Goal: Navigation & Orientation: Find specific page/section

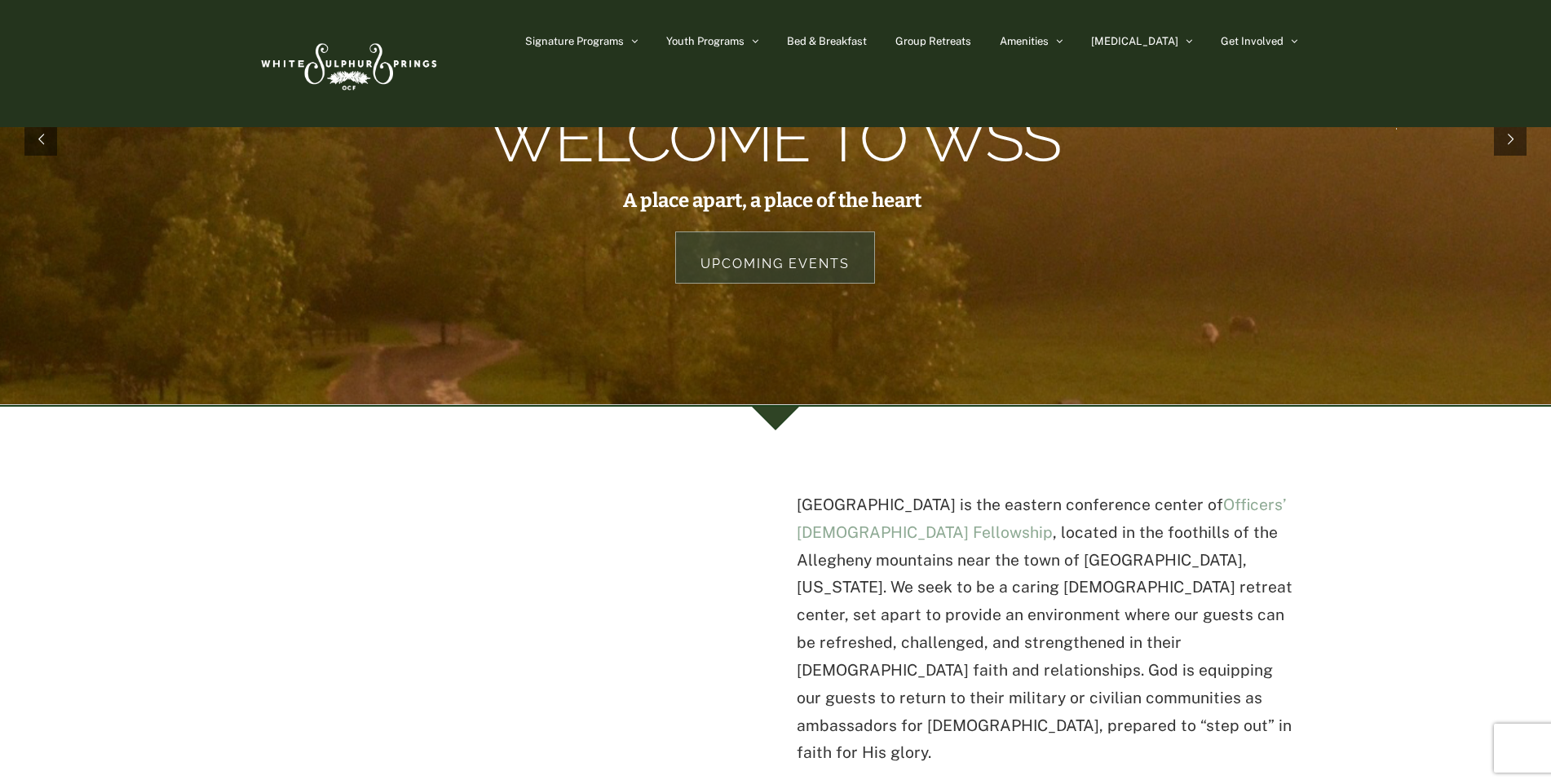
scroll to position [82, 0]
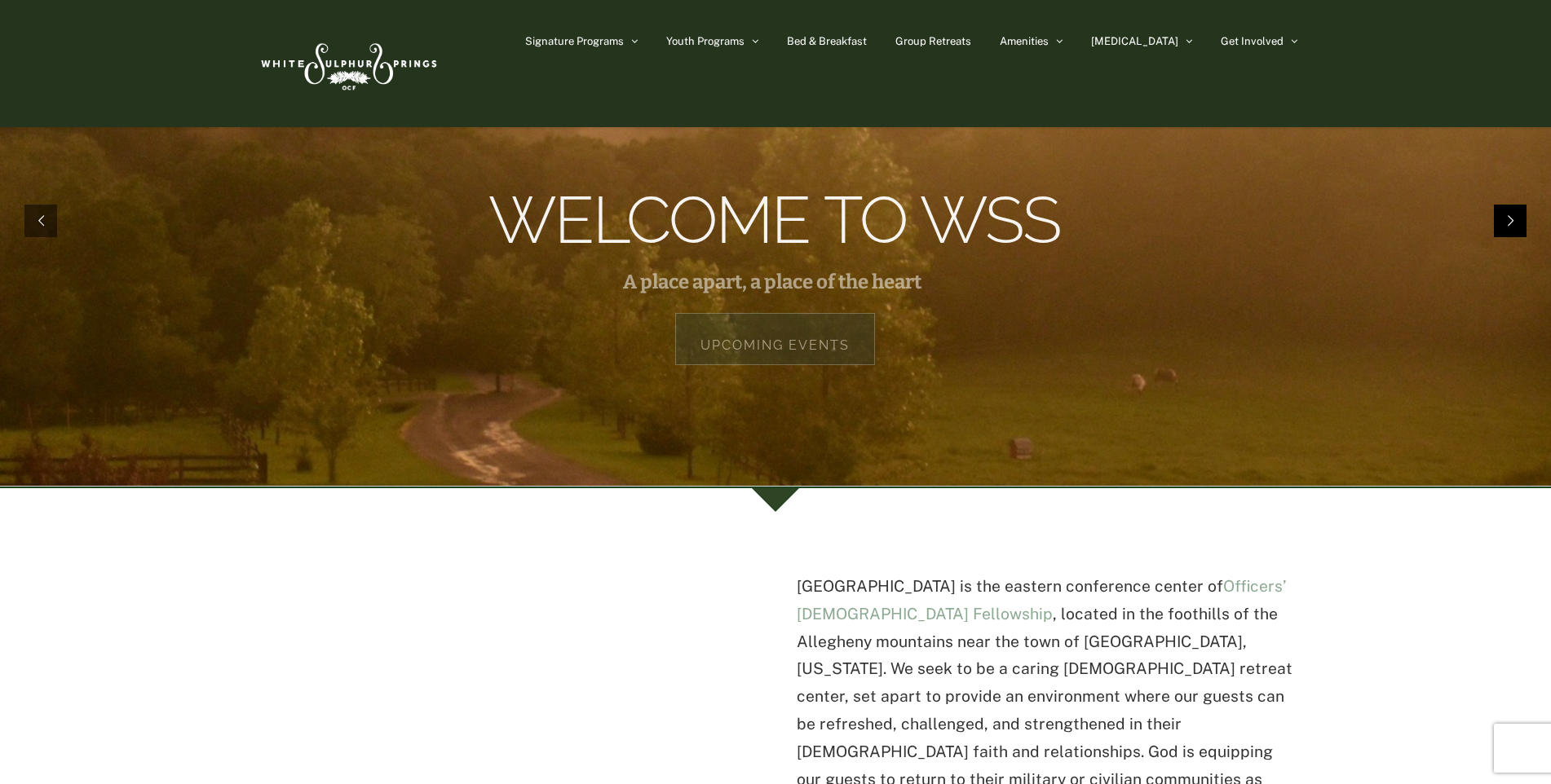
click at [1516, 220] on rs-arrow at bounding box center [1510, 221] width 33 height 33
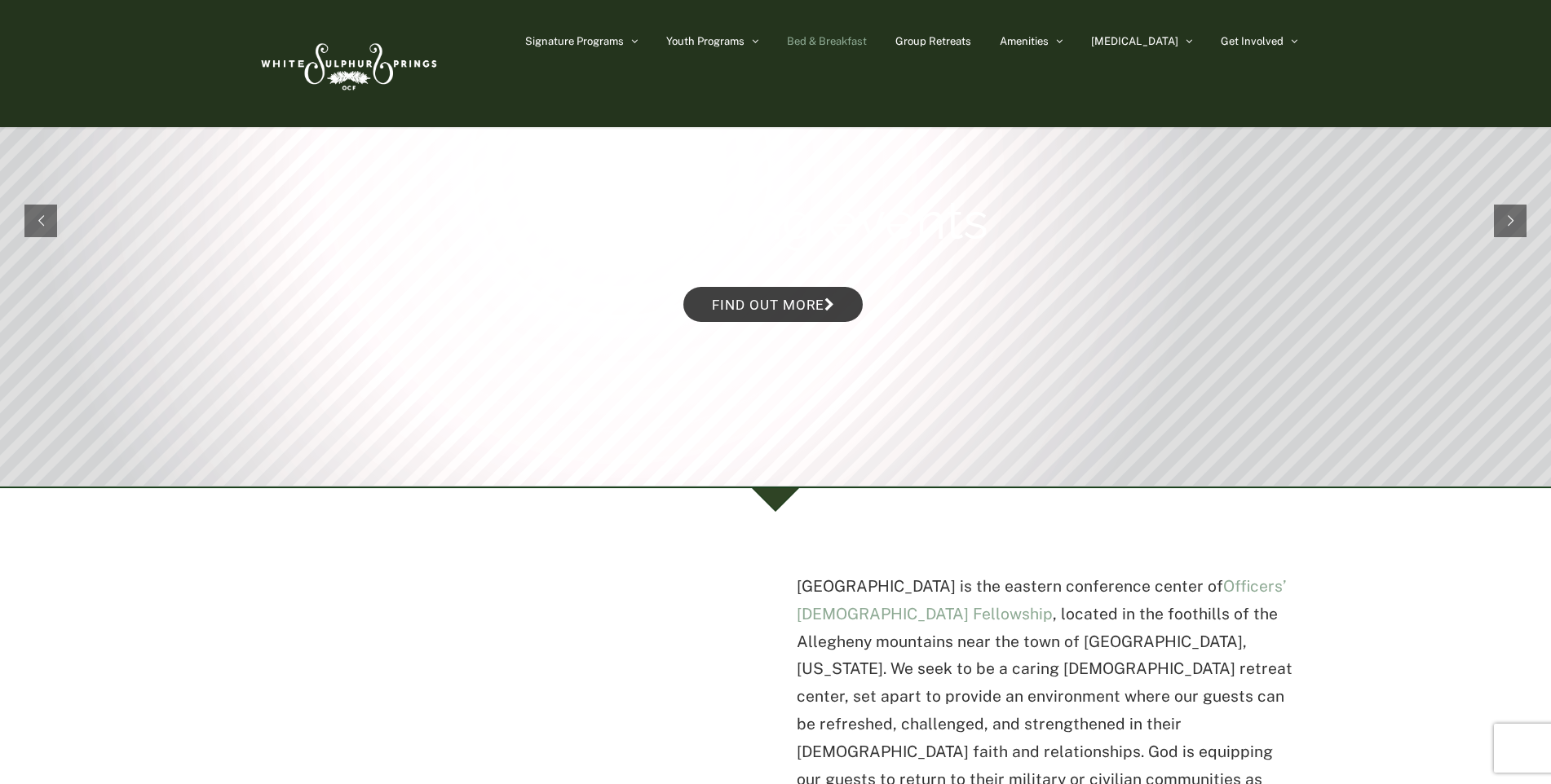
click at [864, 38] on span "Bed & Breakfast" at bounding box center [826, 41] width 80 height 10
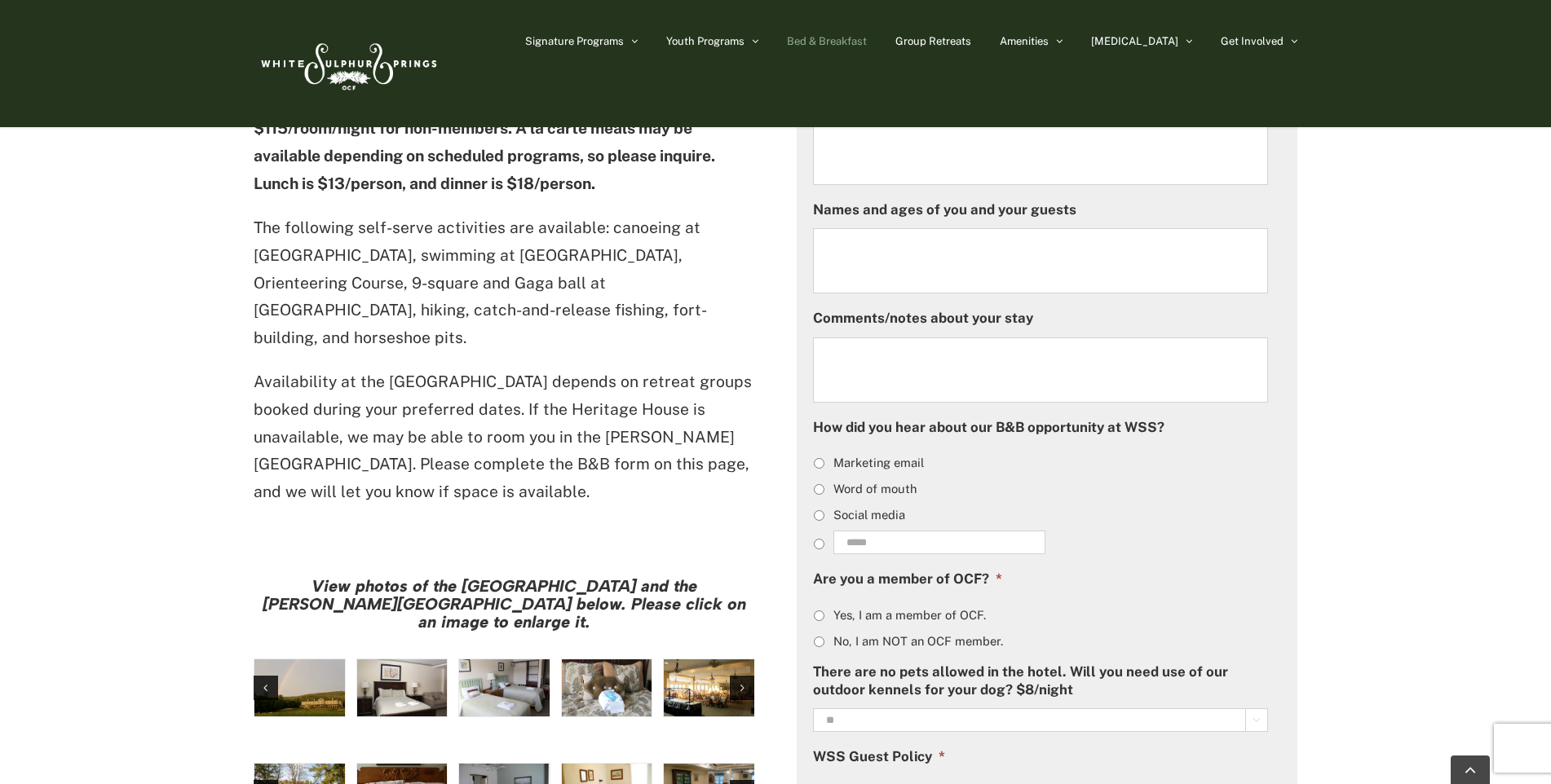
scroll to position [1142, 0]
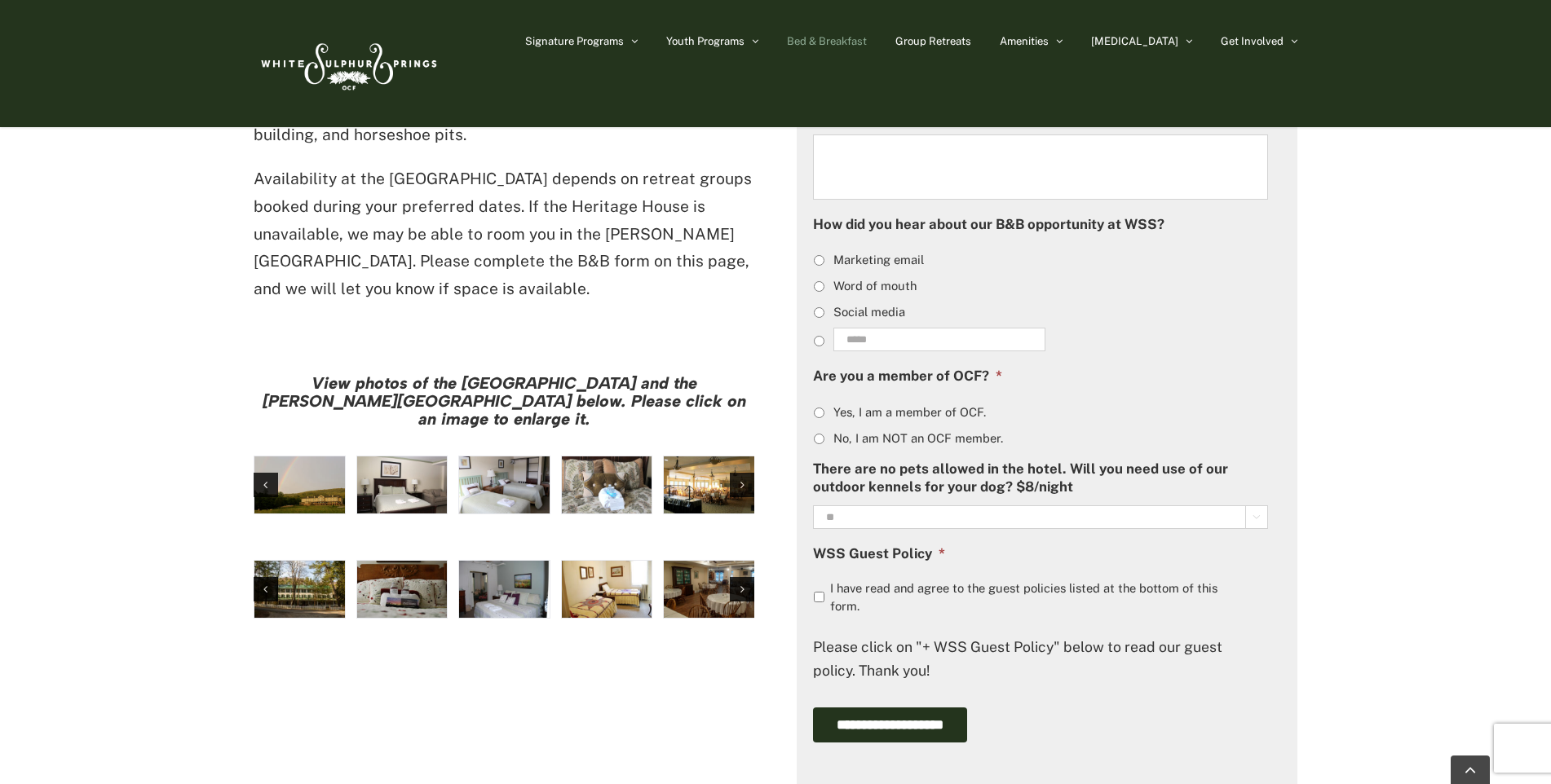
click at [284, 457] on img "large-heritage" at bounding box center [299, 485] width 90 height 57
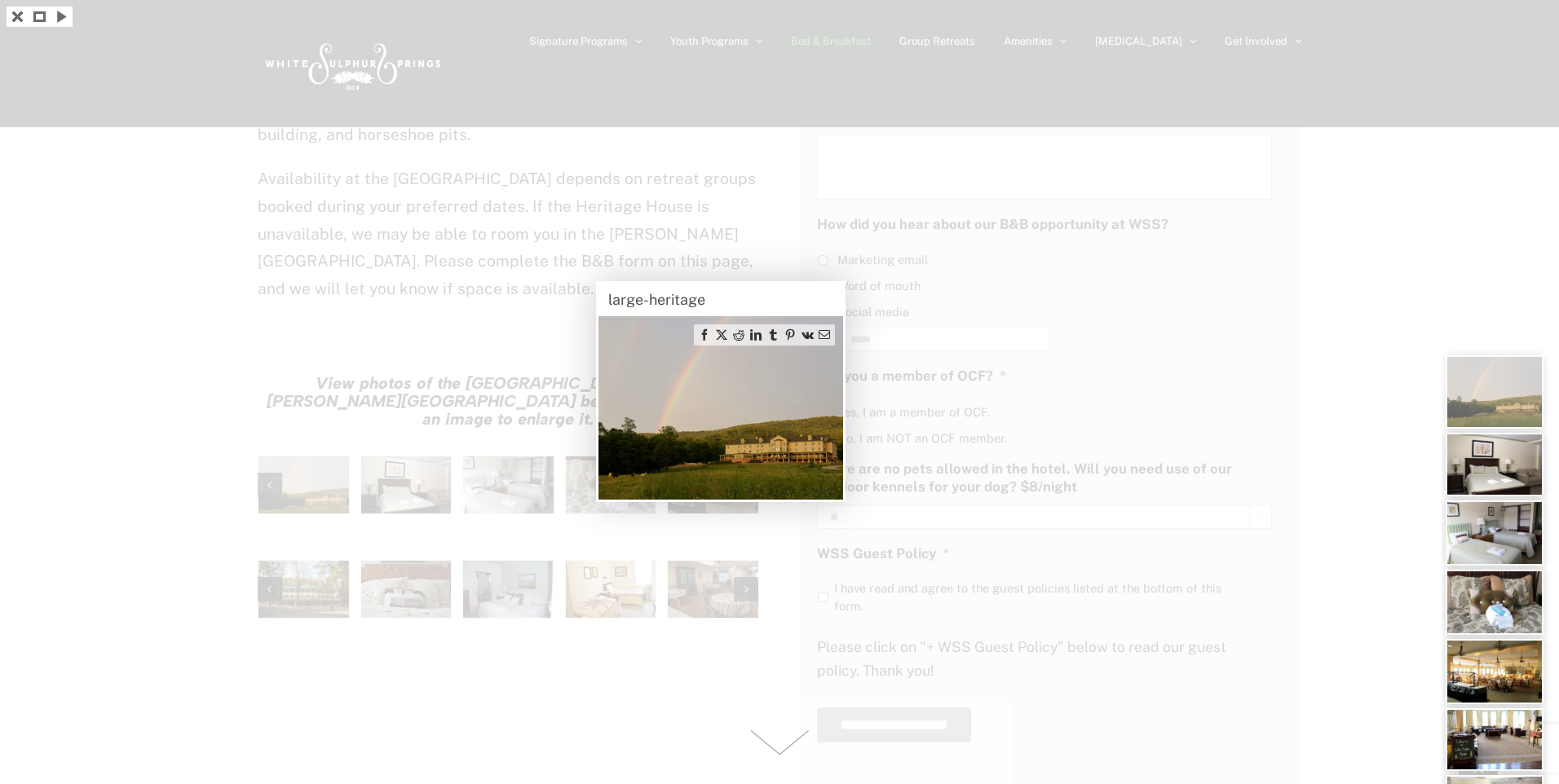
click at [710, 400] on img at bounding box center [720, 408] width 245 height 184
click at [558, 540] on div at bounding box center [779, 392] width 1559 height 784
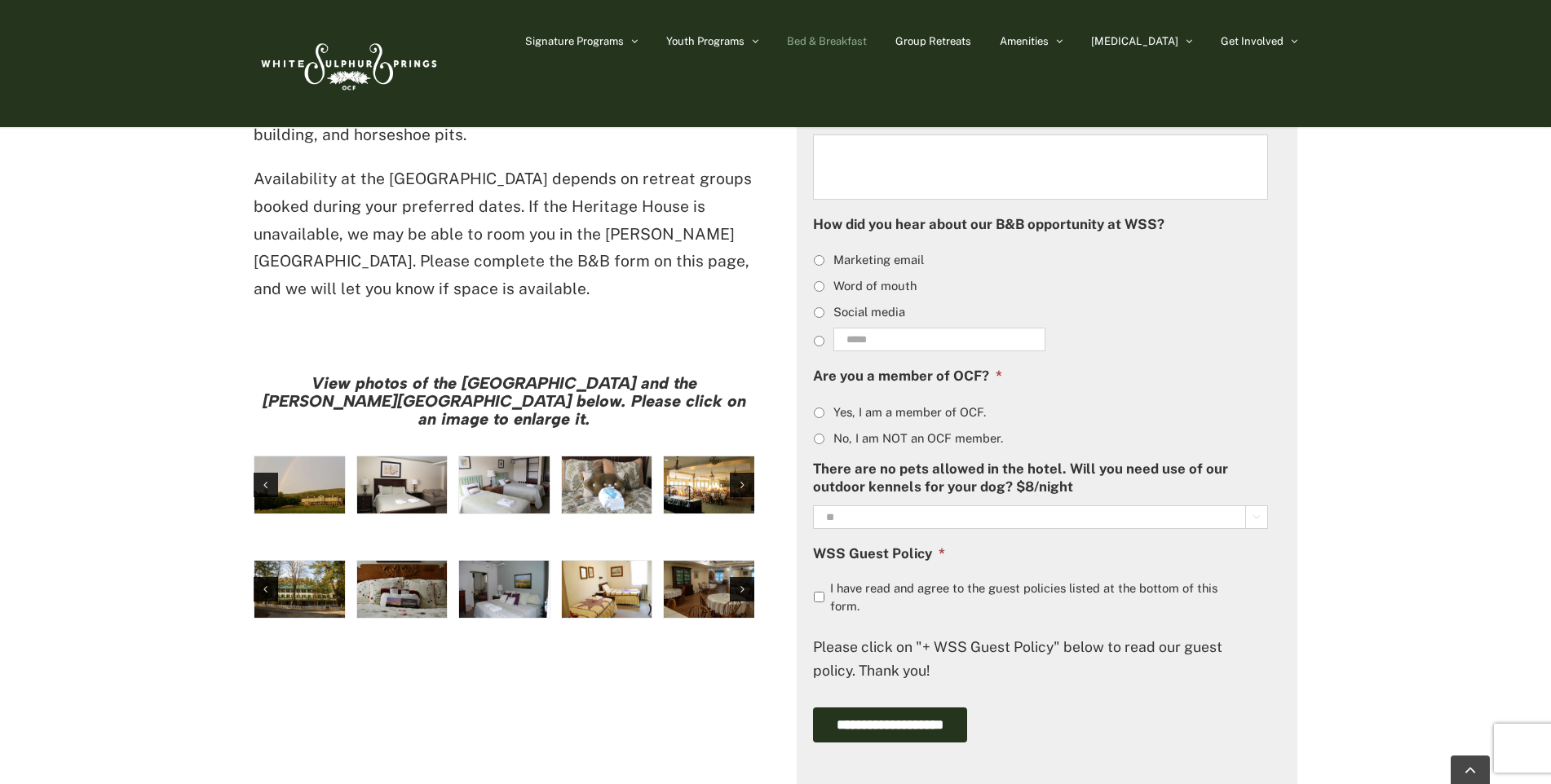
click at [303, 561] on img "Harrison House Exterior" at bounding box center [299, 589] width 90 height 57
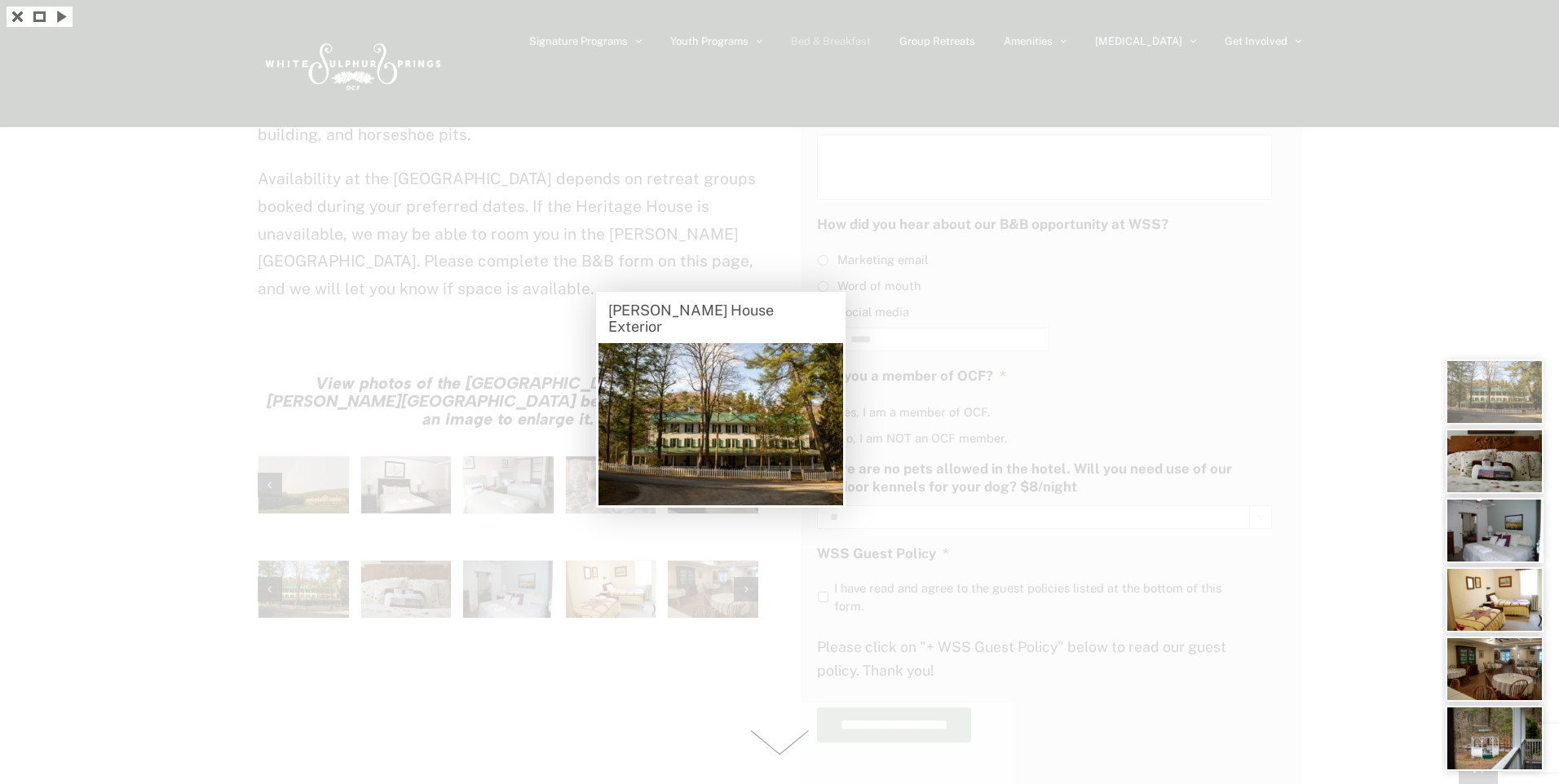
click at [174, 329] on div at bounding box center [779, 392] width 1559 height 784
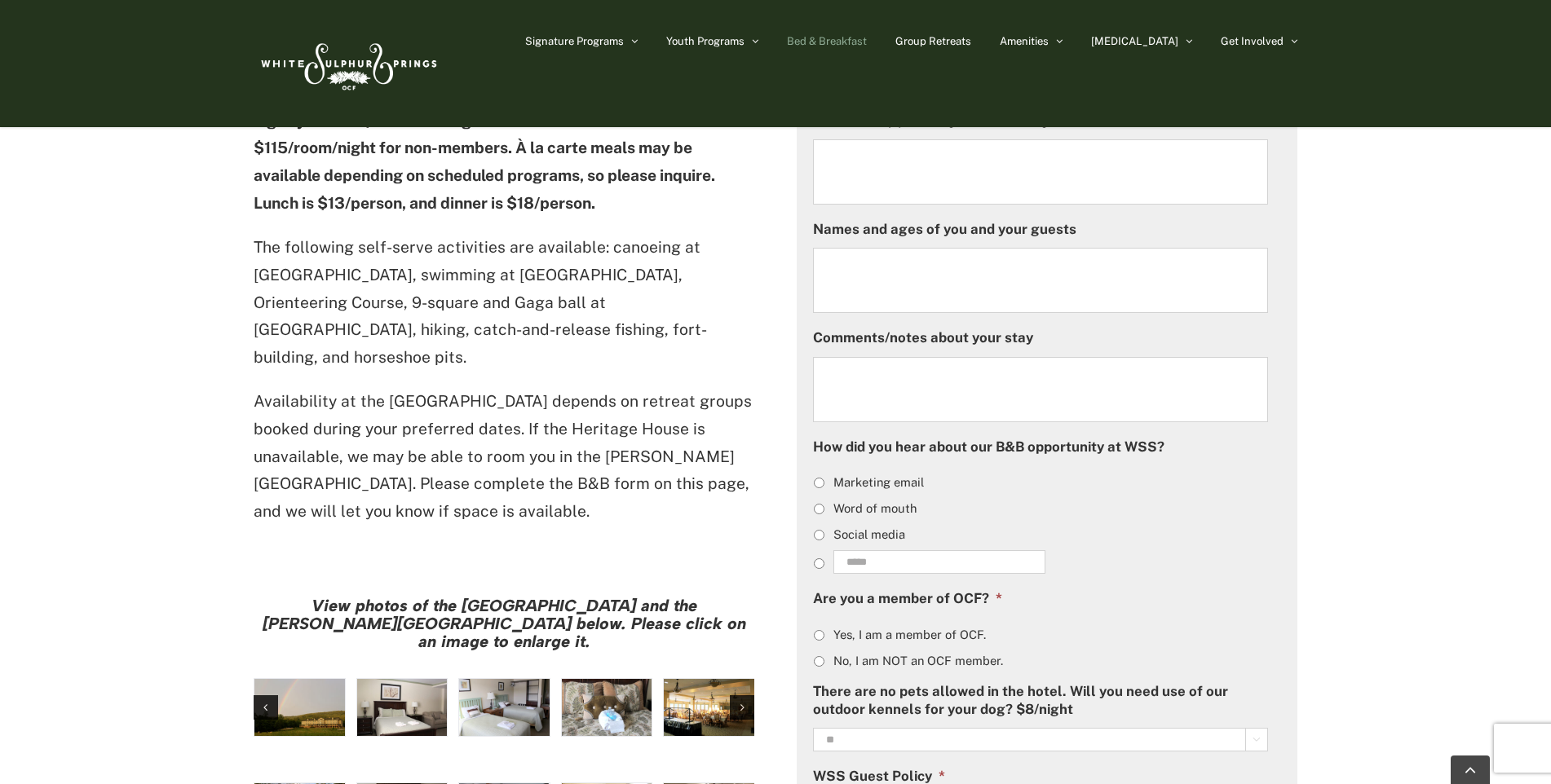
scroll to position [897, 0]
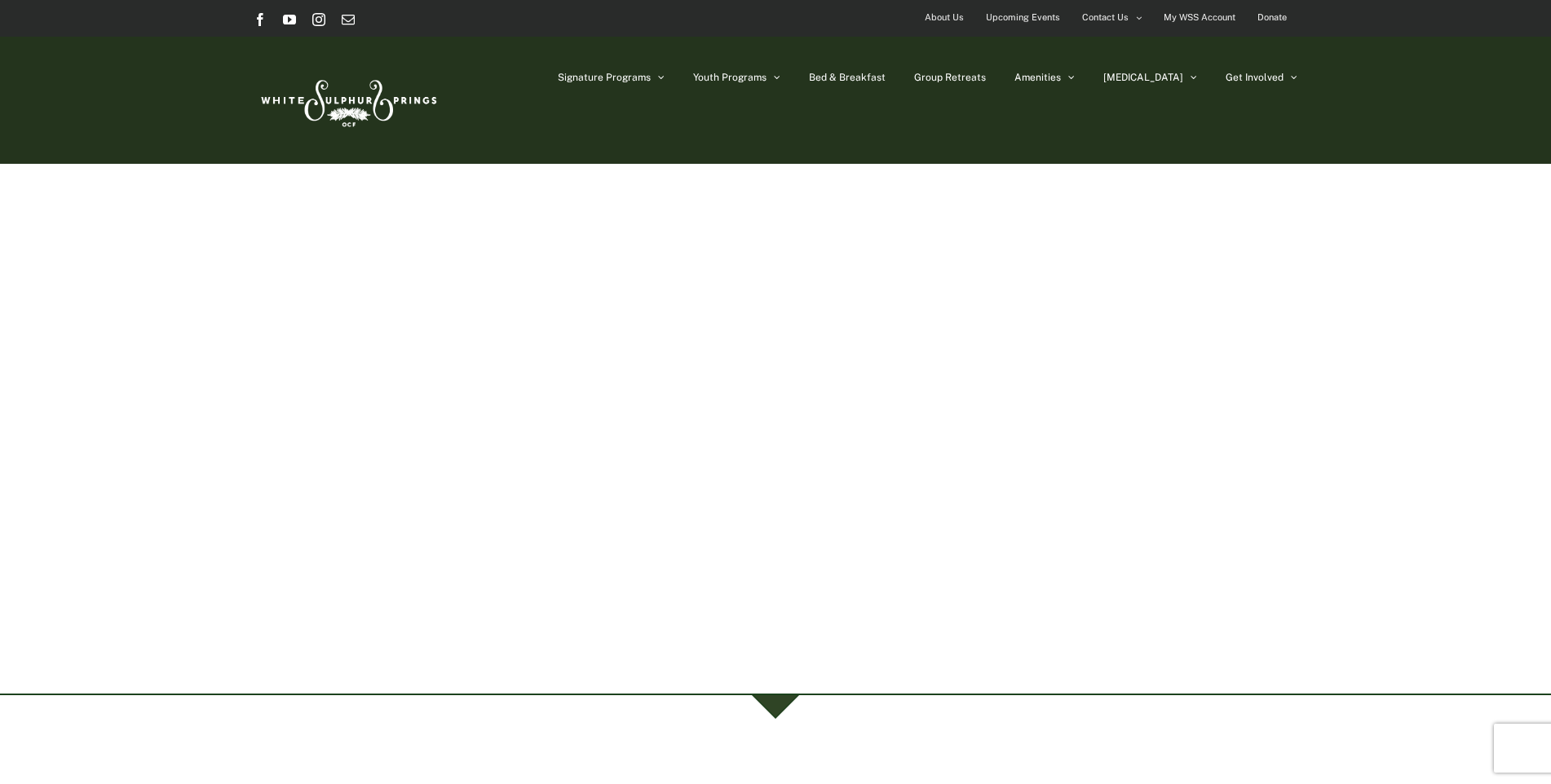
scroll to position [82, 0]
